Goal: Contribute content: Contribute content

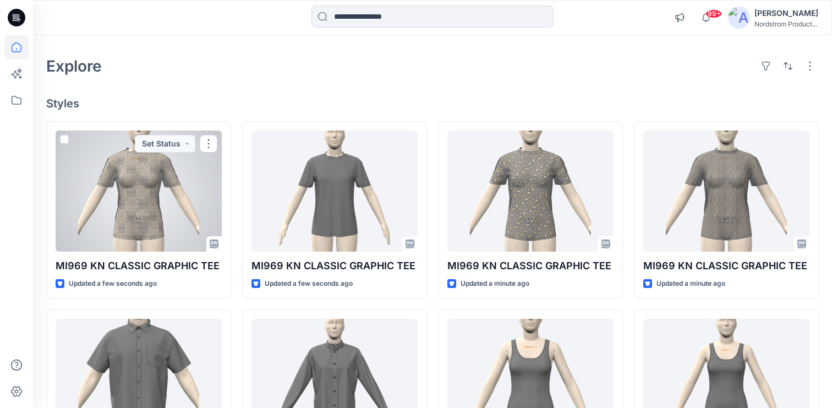
click at [171, 193] on div at bounding box center [139, 190] width 166 height 121
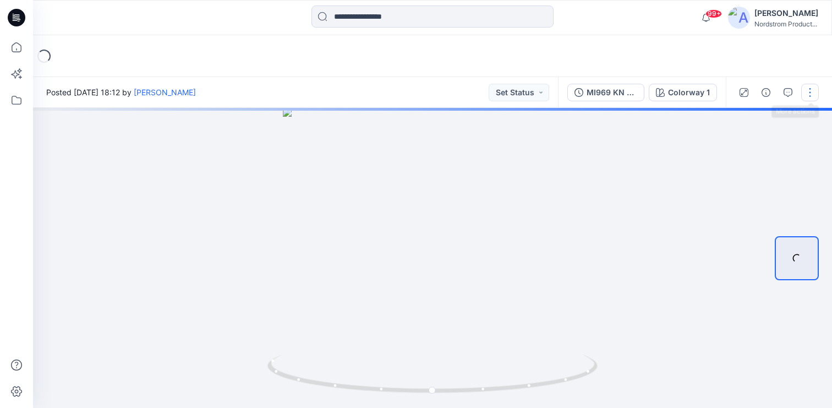
click at [816, 92] on button "button" at bounding box center [810, 93] width 18 height 18
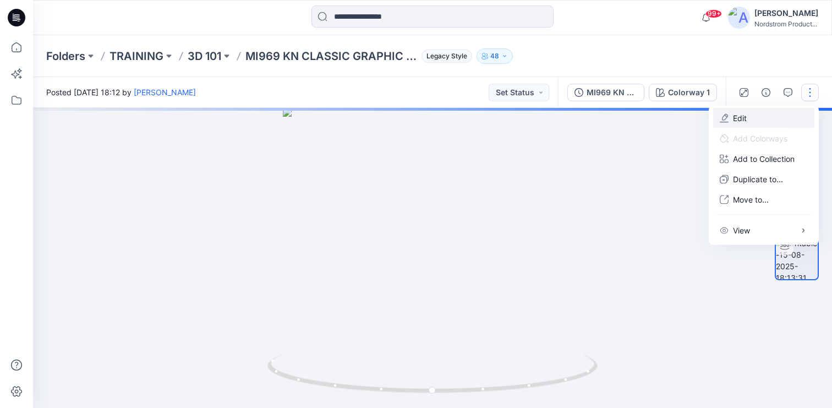
click at [739, 118] on p "Edit" at bounding box center [740, 118] width 14 height 12
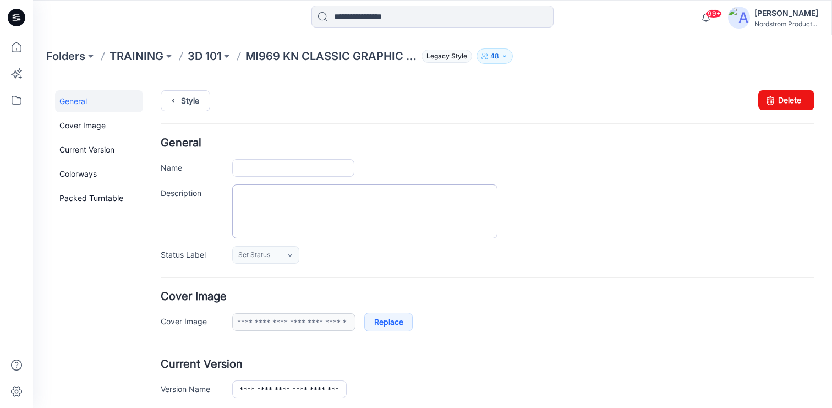
type input "**********"
click at [255, 201] on textarea "Description" at bounding box center [364, 211] width 265 height 54
paste textarea "**********"
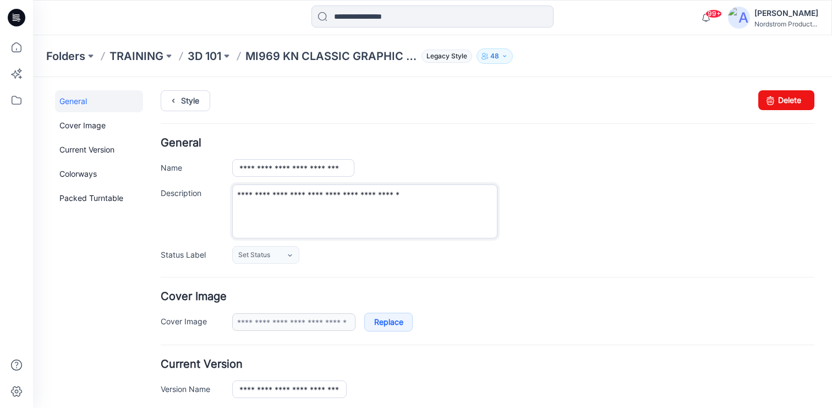
type textarea "**********"
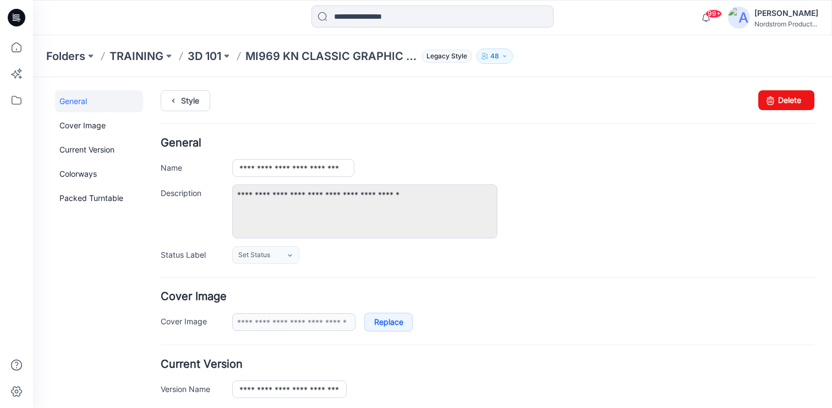
click at [327, 108] on ul "Style" at bounding box center [487, 100] width 653 height 20
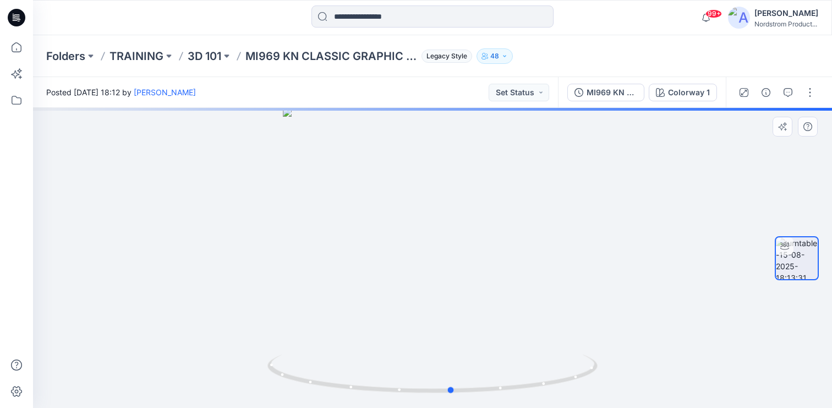
drag, startPoint x: 519, startPoint y: 254, endPoint x: 539, endPoint y: 242, distance: 23.2
click at [539, 241] on div at bounding box center [432, 258] width 799 height 300
click at [676, 91] on div "Colorway 1" at bounding box center [689, 92] width 42 height 12
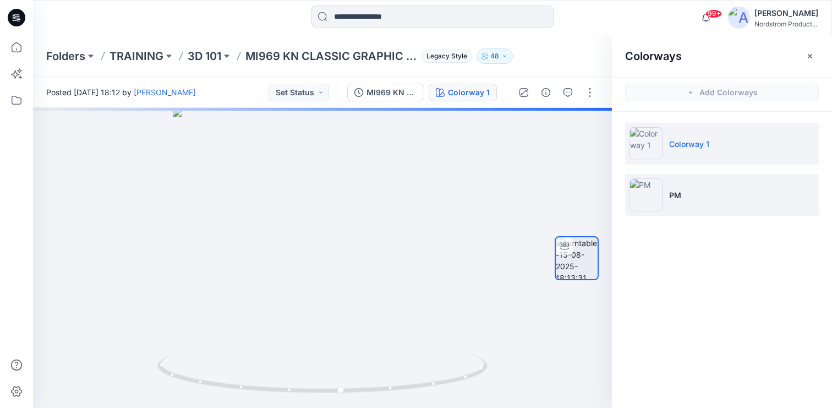
click at [673, 202] on li "PM" at bounding box center [722, 195] width 194 height 42
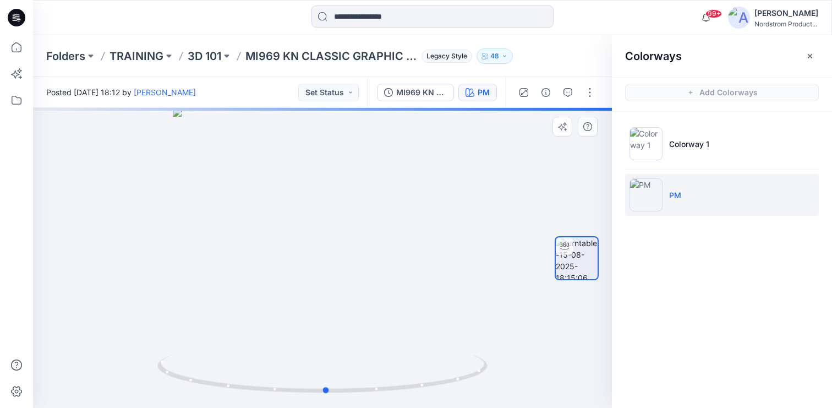
drag, startPoint x: 339, startPoint y: 240, endPoint x: 344, endPoint y: 245, distance: 7.4
click at [344, 245] on div at bounding box center [322, 258] width 579 height 300
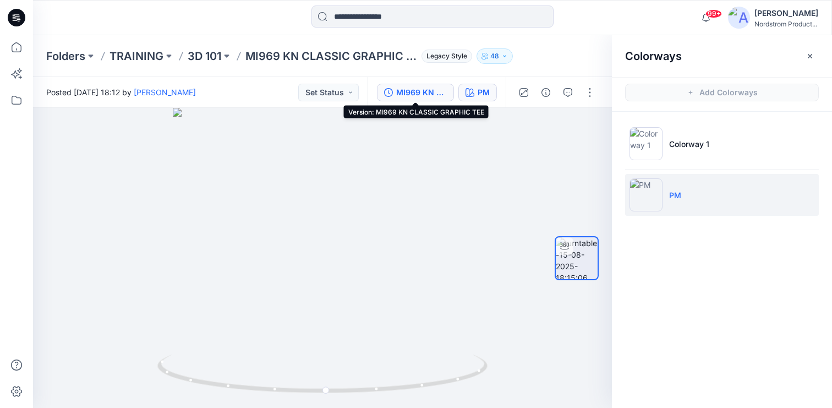
click at [410, 89] on div "MI969 KN CLASSIC GRAPHIC TEE" at bounding box center [421, 92] width 51 height 12
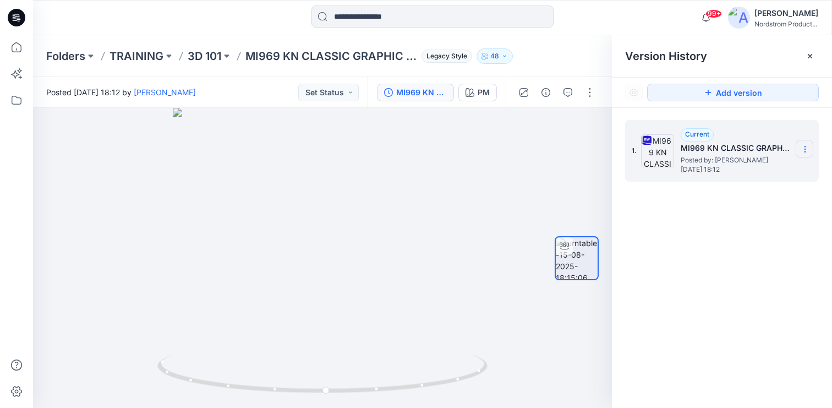
click at [805, 152] on icon at bounding box center [804, 149] width 9 height 9
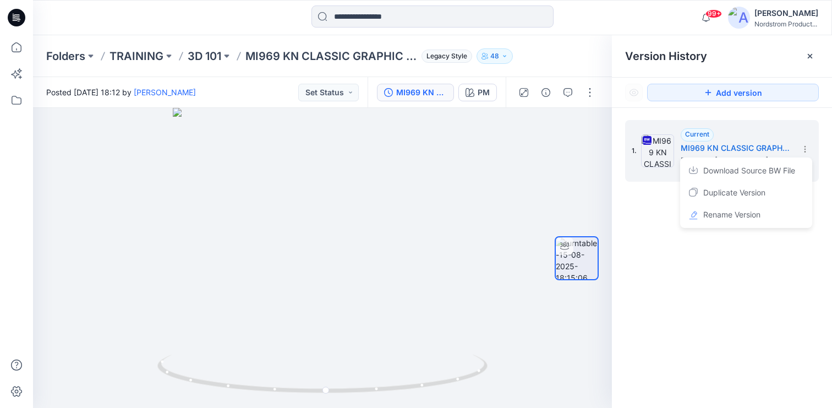
click at [644, 203] on div "1. Current MI969 KN CLASSIC GRAPHIC TEE Posted by: [PERSON_NAME] [DATE] 18:12 D…" at bounding box center [722, 266] width 220 height 316
click at [811, 56] on icon at bounding box center [809, 56] width 9 height 9
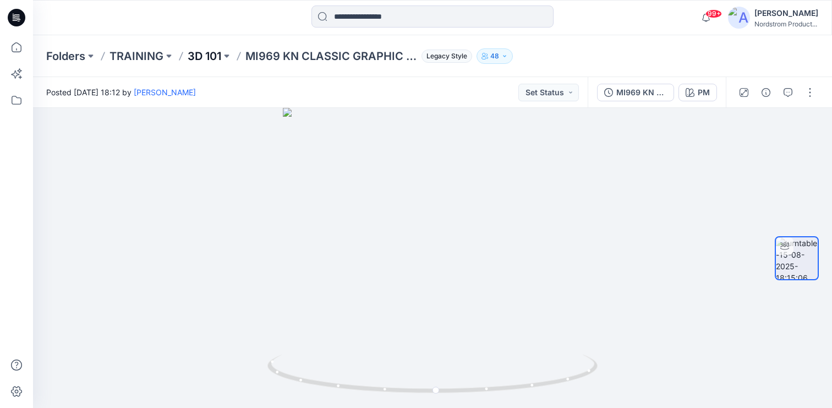
drag, startPoint x: 255, startPoint y: 73, endPoint x: 214, endPoint y: 63, distance: 41.9
click at [248, 72] on div "Folders TRAINING 3D 101 MI969 KN CLASSIC GRAPHIC TEE Legacy Style 48" at bounding box center [432, 56] width 799 height 42
click at [213, 56] on p "3D 101" at bounding box center [205, 55] width 34 height 15
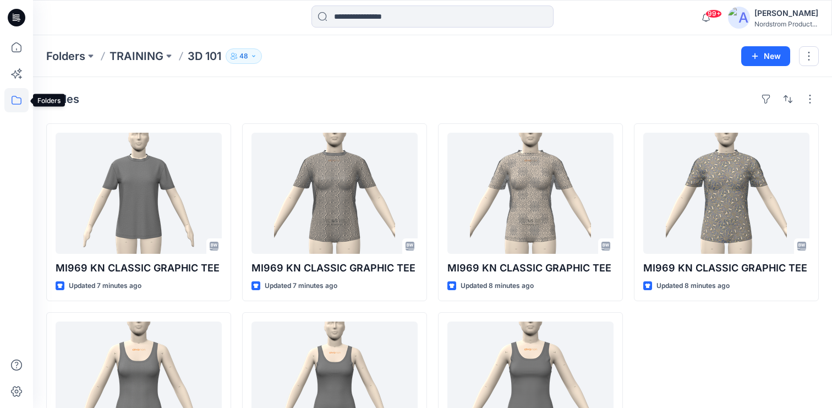
scroll to position [1, 0]
click at [18, 13] on icon at bounding box center [17, 18] width 18 height 18
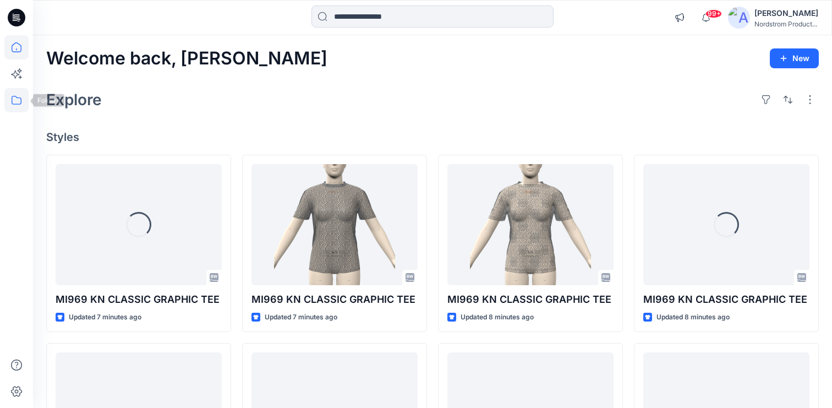
click at [21, 102] on icon at bounding box center [16, 100] width 24 height 24
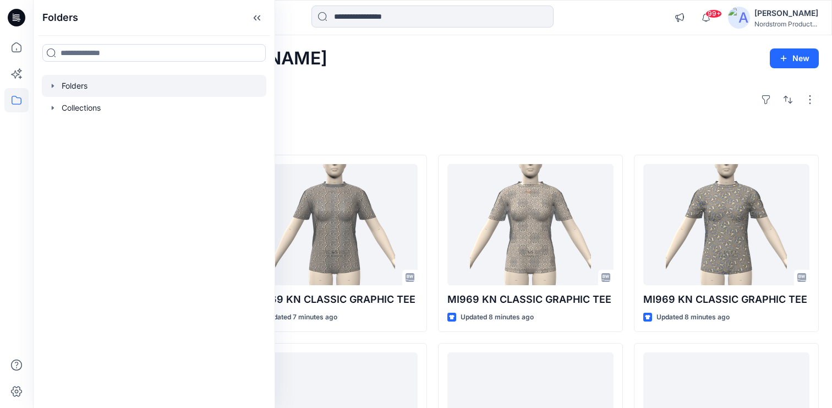
click at [60, 84] on div at bounding box center [154, 86] width 224 height 22
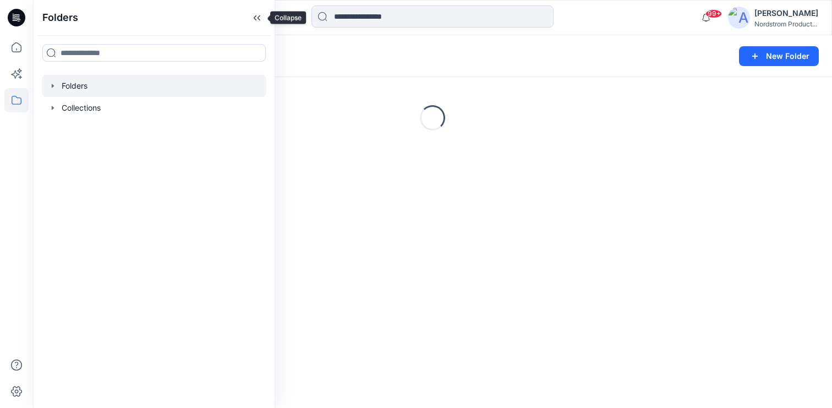
click at [259, 16] on icon at bounding box center [257, 18] width 18 height 18
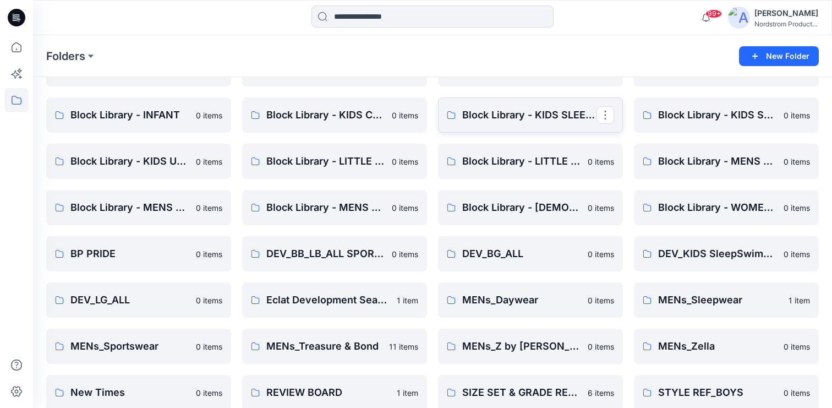
scroll to position [71, 0]
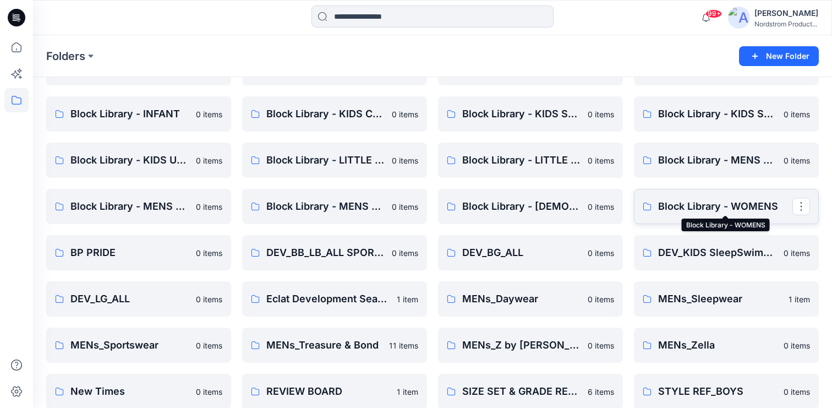
click at [724, 205] on p "Block Library - WOMENS" at bounding box center [725, 206] width 134 height 15
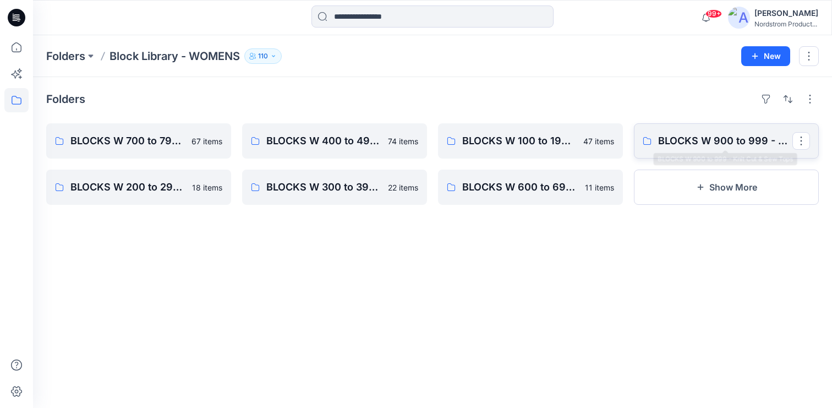
click at [697, 141] on p "BLOCKS W 900 to 999 - Knit Cut & Sew Tops" at bounding box center [725, 140] width 134 height 15
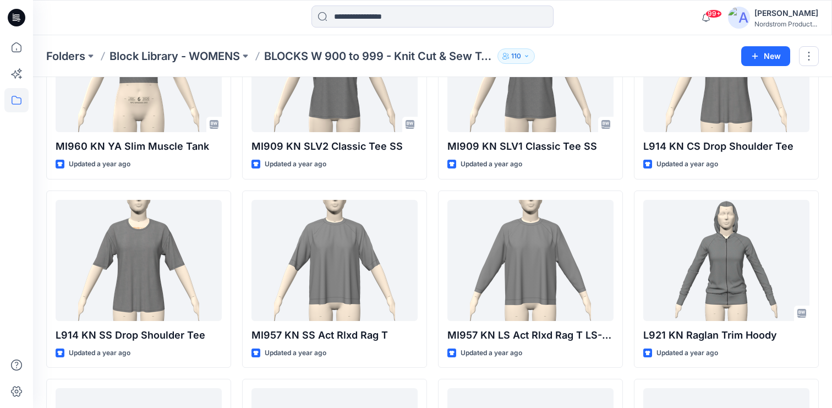
scroll to position [2208, 0]
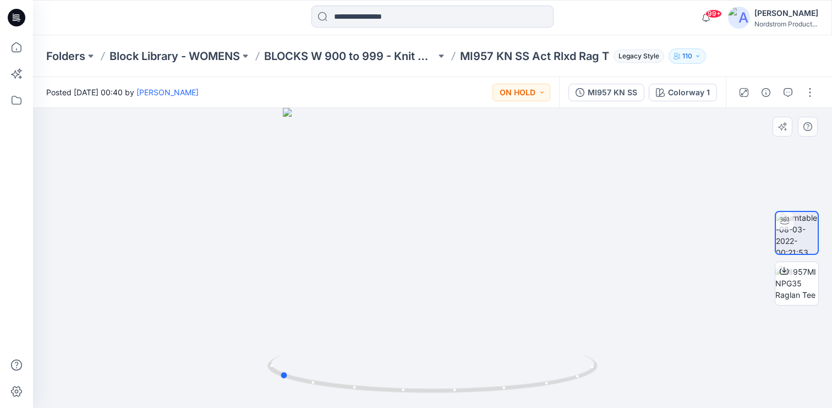
drag, startPoint x: 497, startPoint y: 208, endPoint x: 460, endPoint y: 177, distance: 48.7
click at [343, 205] on div at bounding box center [432, 258] width 799 height 300
drag, startPoint x: 381, startPoint y: 220, endPoint x: 514, endPoint y: 201, distance: 133.9
click at [514, 201] on div at bounding box center [432, 258] width 799 height 300
